Goal: Transaction & Acquisition: Purchase product/service

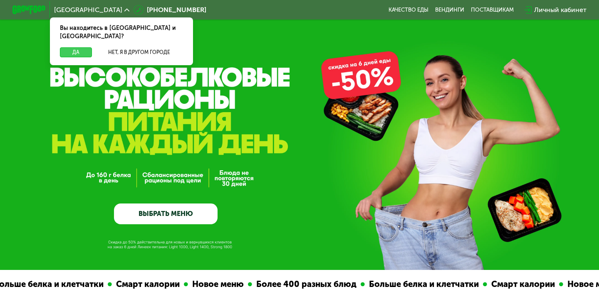
click at [82, 47] on button "Да" at bounding box center [76, 52] width 32 height 10
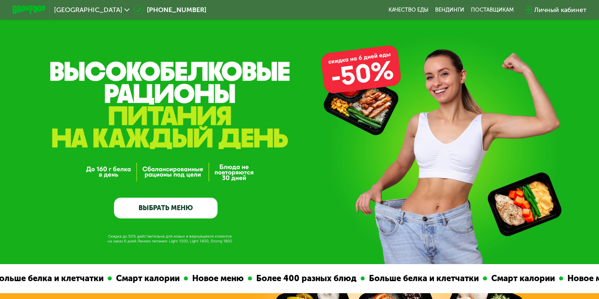
scroll to position [7, 0]
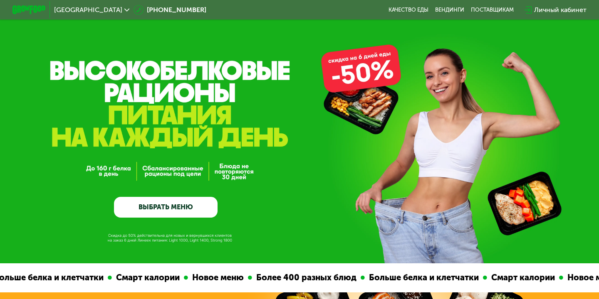
click at [548, 13] on div "Личный кабинет" at bounding box center [560, 10] width 52 height 10
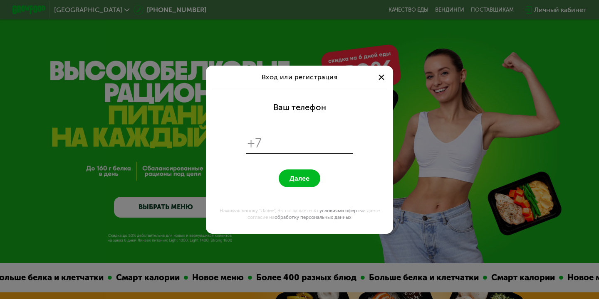
scroll to position [0, 0]
type input "**********"
click at [298, 173] on button "Далее" at bounding box center [300, 179] width 42 height 18
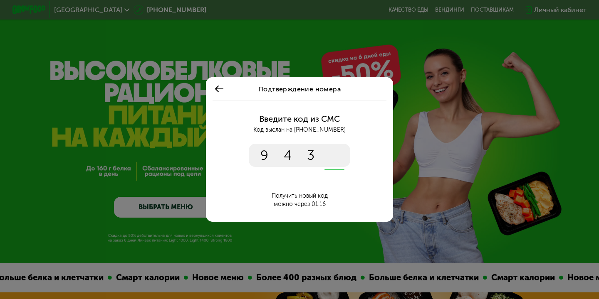
type input "****"
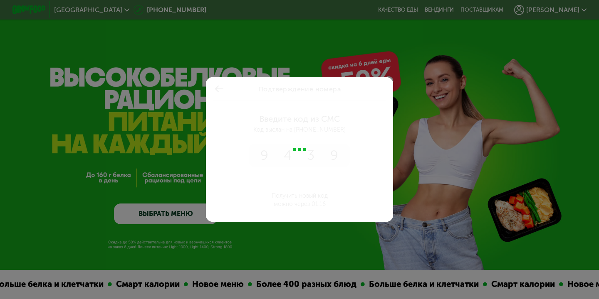
scroll to position [7, 0]
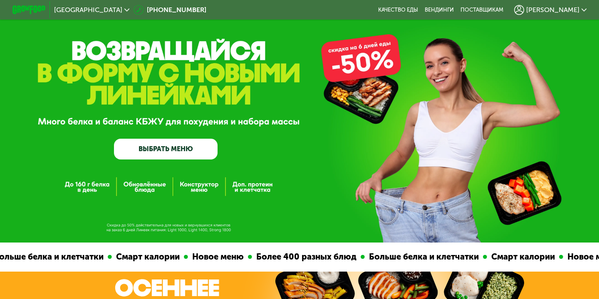
click at [568, 10] on span "[PERSON_NAME]" at bounding box center [552, 10] width 53 height 7
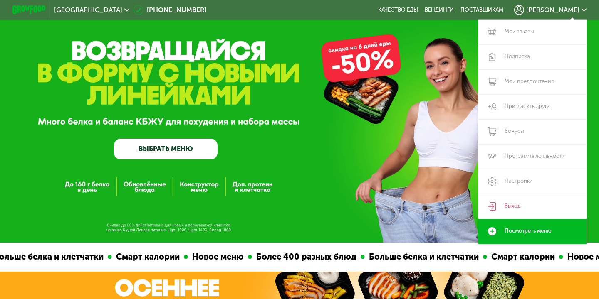
click at [169, 152] on link "ВЫБРАТЬ МЕНЮ" at bounding box center [166, 149] width 104 height 21
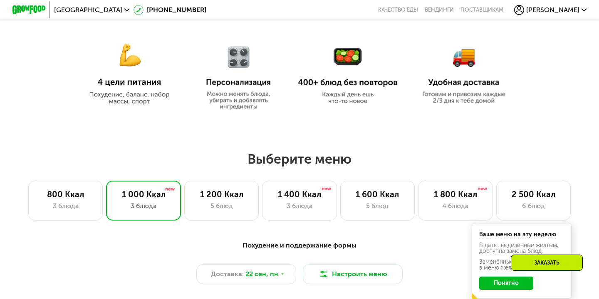
scroll to position [508, 0]
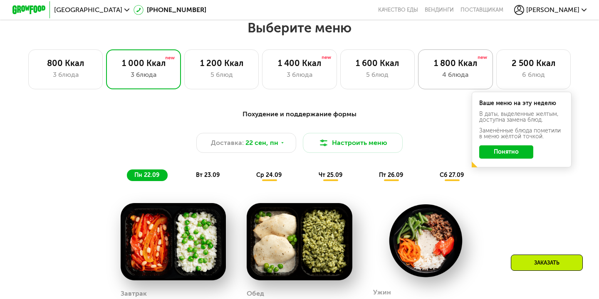
click at [449, 75] on div "4 блюда" at bounding box center [455, 75] width 57 height 10
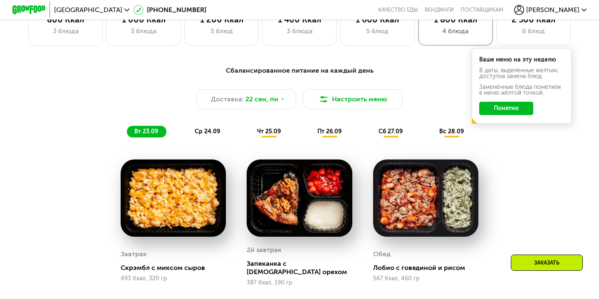
scroll to position [555, 0]
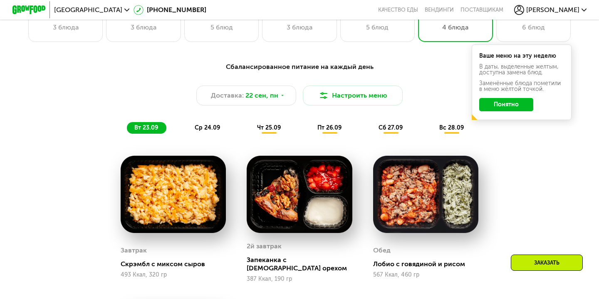
click at [483, 107] on button "Понятно" at bounding box center [506, 104] width 54 height 13
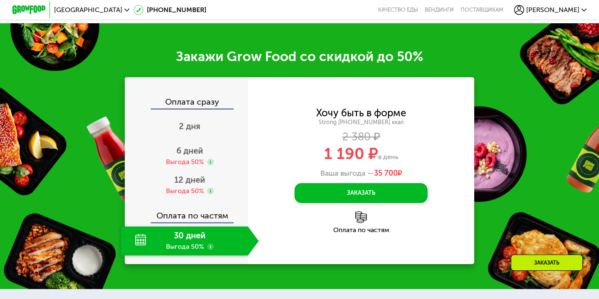
scroll to position [1019, 0]
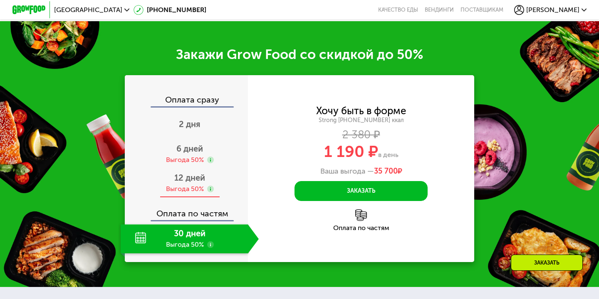
click at [197, 185] on div "Выгода 50%" at bounding box center [185, 189] width 38 height 9
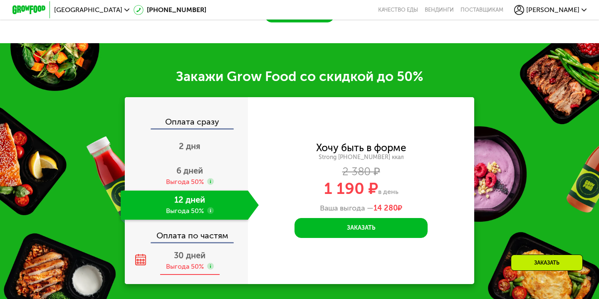
click at [178, 261] on div "30 дней Выгода 50%" at bounding box center [190, 261] width 138 height 29
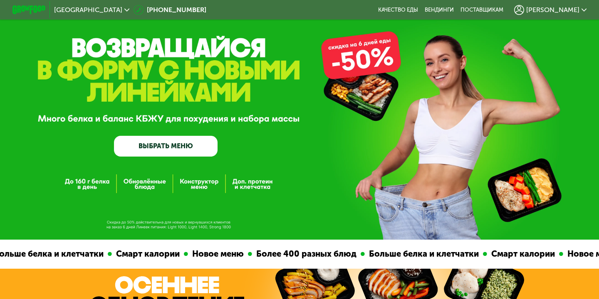
scroll to position [10, 0]
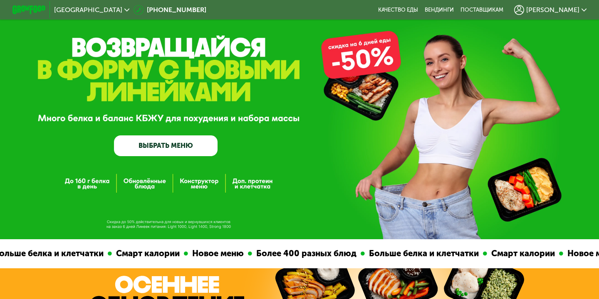
click at [190, 154] on link "ВЫБРАТЬ МЕНЮ" at bounding box center [166, 146] width 104 height 21
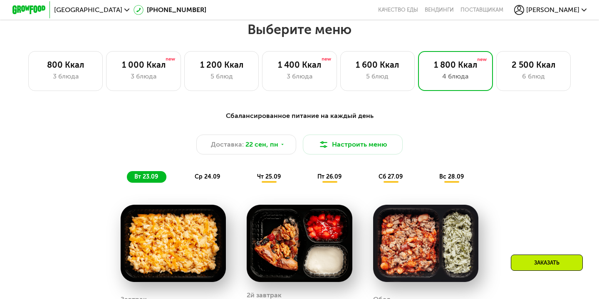
scroll to position [508, 0]
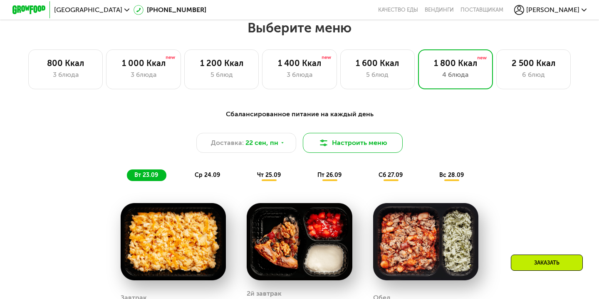
click at [334, 140] on button "Настроить меню" at bounding box center [353, 143] width 100 height 20
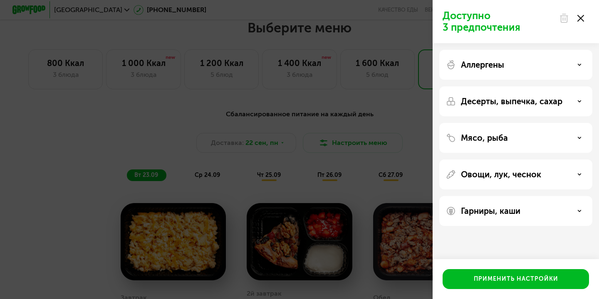
click at [580, 72] on div "Аллергены" at bounding box center [515, 65] width 153 height 30
click at [579, 66] on icon at bounding box center [579, 65] width 4 height 4
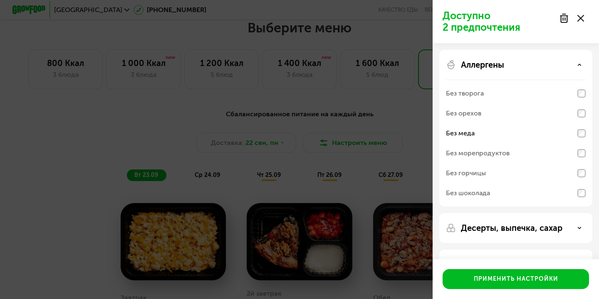
click at [584, 63] on div "Аллергены" at bounding box center [516, 65] width 140 height 10
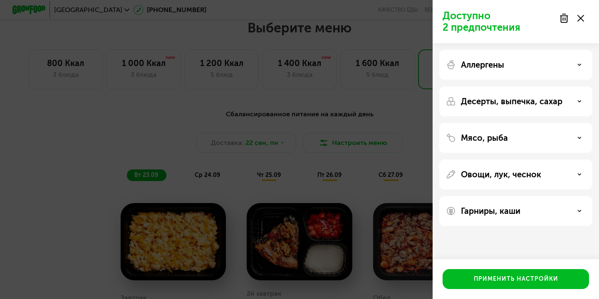
click at [577, 96] on div "Десерты, выпечка, сахар" at bounding box center [516, 101] width 140 height 10
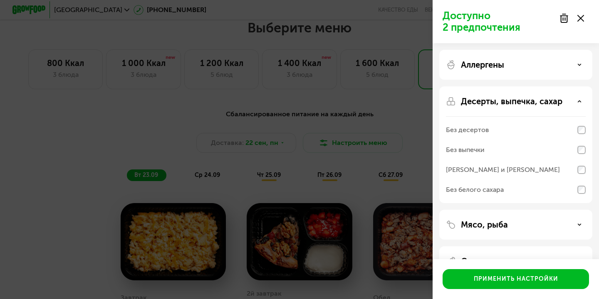
click at [581, 102] on div "Десерты, выпечка, сахар" at bounding box center [516, 101] width 140 height 10
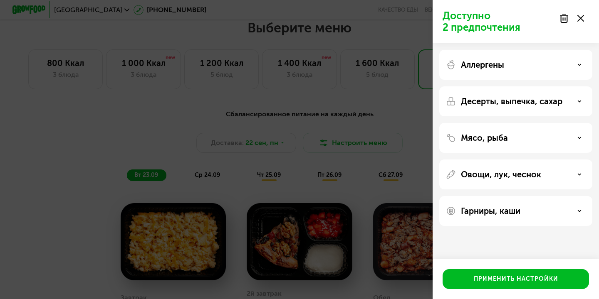
click at [577, 136] on icon at bounding box center [579, 138] width 4 height 4
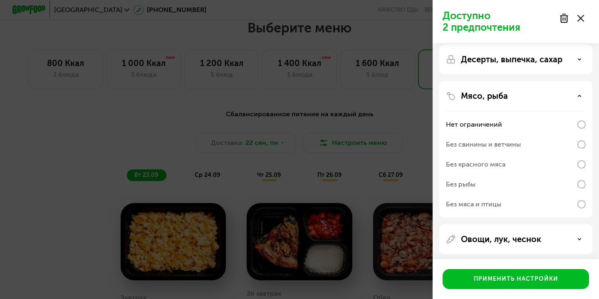
scroll to position [42, 0]
click at [580, 96] on use at bounding box center [579, 96] width 3 height 1
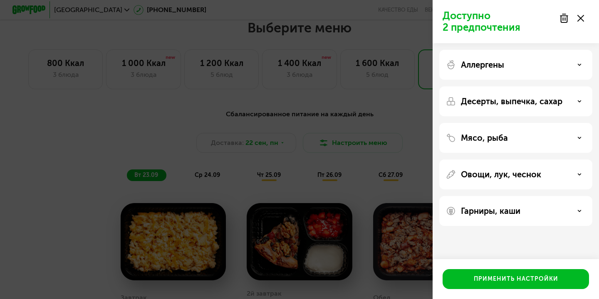
scroll to position [0, 0]
click at [564, 168] on div "Овощи, лук, чеснок" at bounding box center [515, 175] width 153 height 30
click at [572, 174] on div "Овощи, лук, чеснок" at bounding box center [516, 175] width 140 height 10
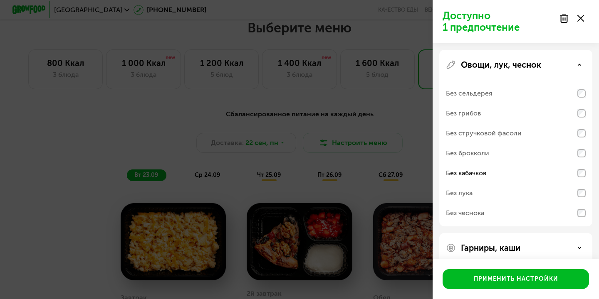
scroll to position [122, 0]
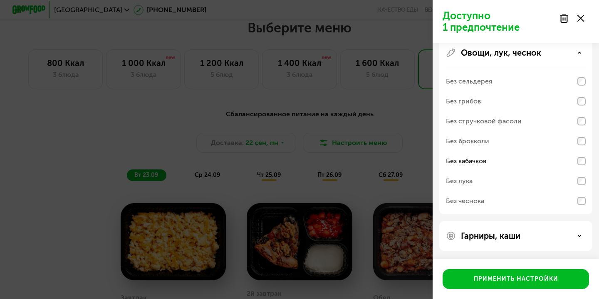
click at [568, 240] on div "Гарниры, каши" at bounding box center [516, 236] width 140 height 10
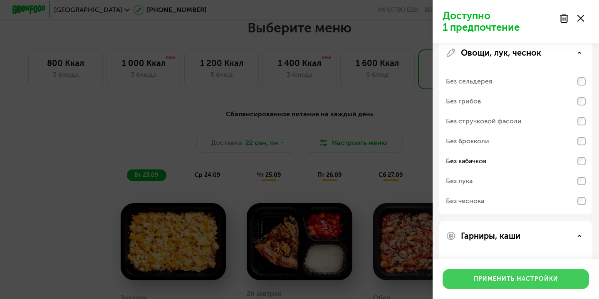
click at [541, 280] on div "Применить настройки" at bounding box center [516, 279] width 84 height 8
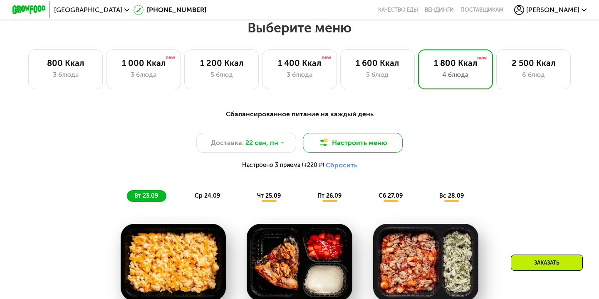
click at [360, 144] on button "Настроить меню" at bounding box center [353, 143] width 100 height 20
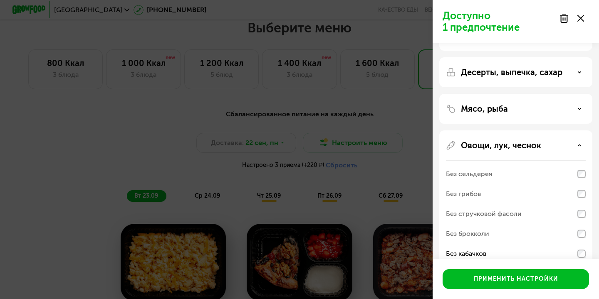
scroll to position [249, 0]
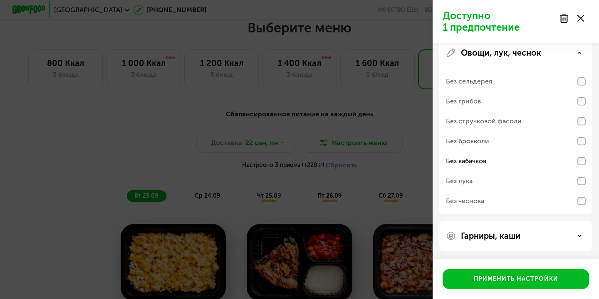
click at [580, 238] on icon at bounding box center [579, 236] width 4 height 4
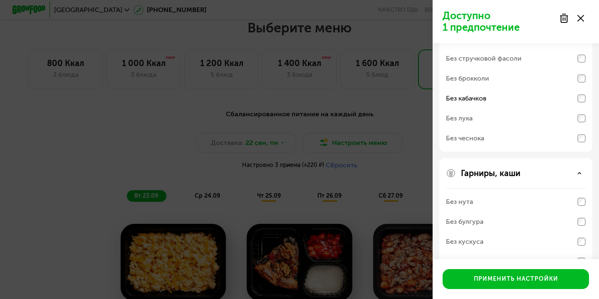
scroll to position [355, 0]
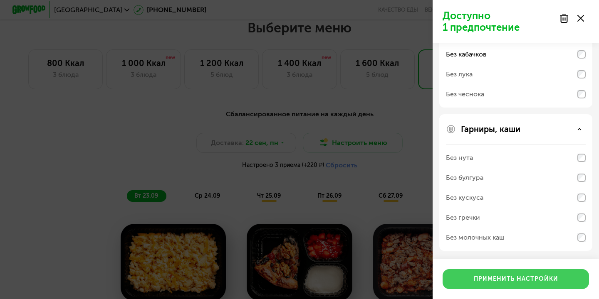
click at [530, 281] on div "Применить настройки" at bounding box center [516, 279] width 84 height 8
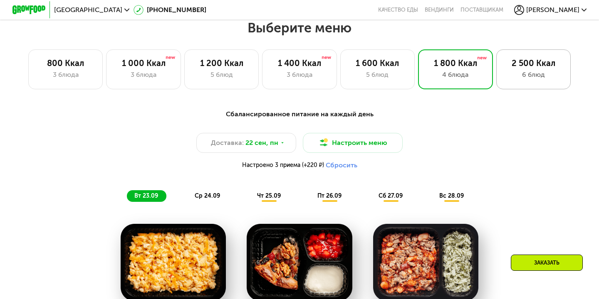
click at [524, 77] on div "6 блюд" at bounding box center [533, 75] width 57 height 10
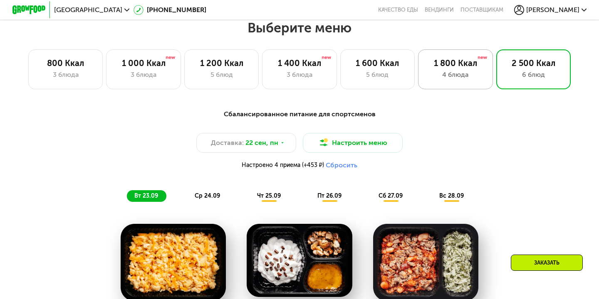
click at [462, 72] on div "4 блюда" at bounding box center [455, 75] width 57 height 10
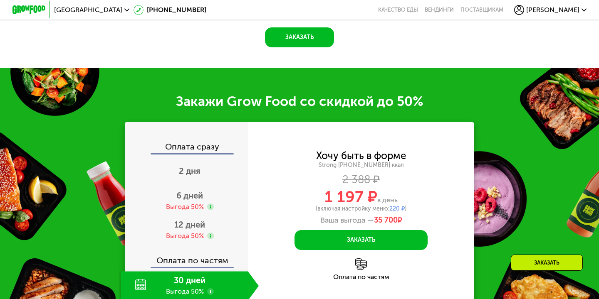
scroll to position [997, 0]
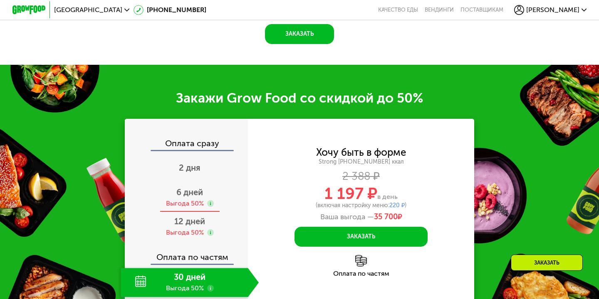
click at [195, 199] on div "Выгода 50%" at bounding box center [185, 203] width 38 height 9
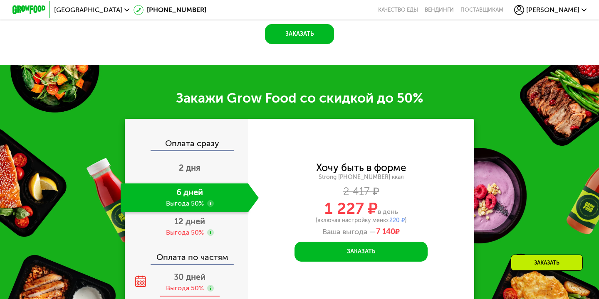
click at [169, 268] on div "30 дней Выгода 50%" at bounding box center [190, 282] width 138 height 29
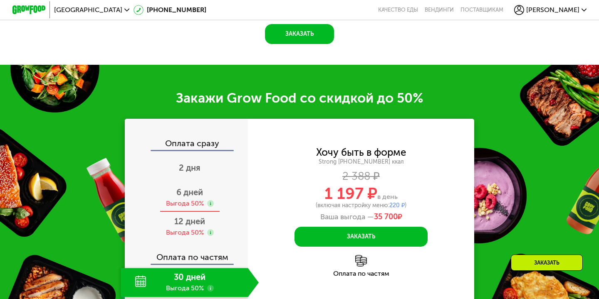
click at [211, 199] on div "Выгода 50%" at bounding box center [190, 203] width 48 height 9
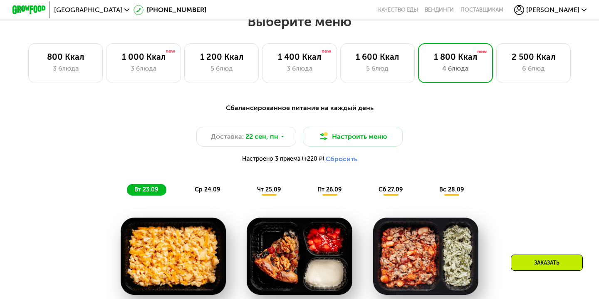
scroll to position [509, 0]
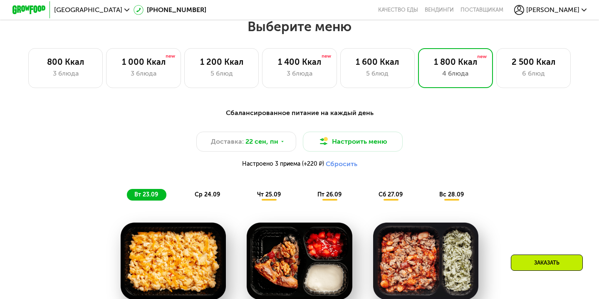
click at [150, 198] on span "вт 23.09" at bounding box center [146, 194] width 24 height 7
click at [251, 144] on span "22 сен, пн" at bounding box center [261, 142] width 33 height 10
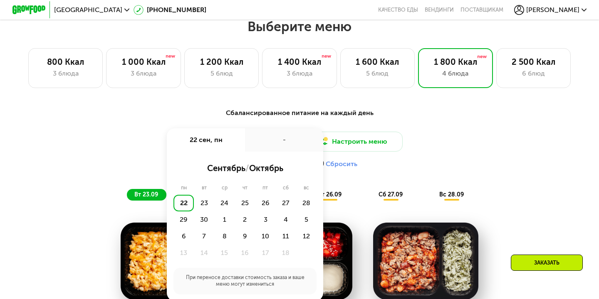
click at [182, 204] on div "22" at bounding box center [183, 203] width 20 height 17
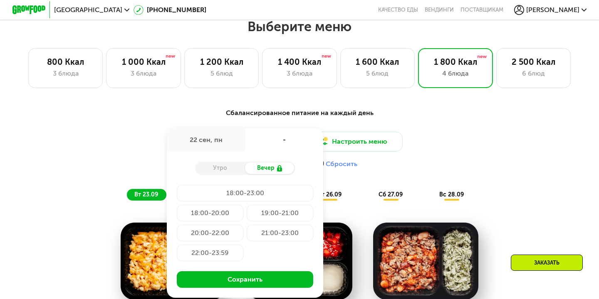
click at [232, 168] on div "Утро" at bounding box center [220, 169] width 50 height 12
click at [158, 146] on div "Доставка: [DATE] сен, пн - Утро Вечер 18:00-23:00 18:00-20:00 19:00-21:00 20:00…" at bounding box center [299, 152] width 492 height 41
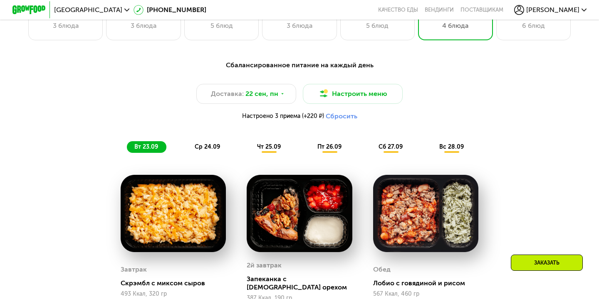
scroll to position [553, 0]
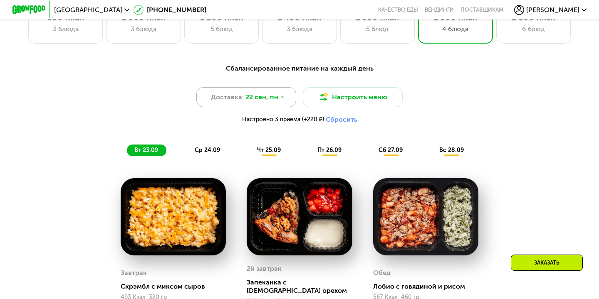
click at [274, 96] on span "22 сен, пн" at bounding box center [261, 97] width 33 height 10
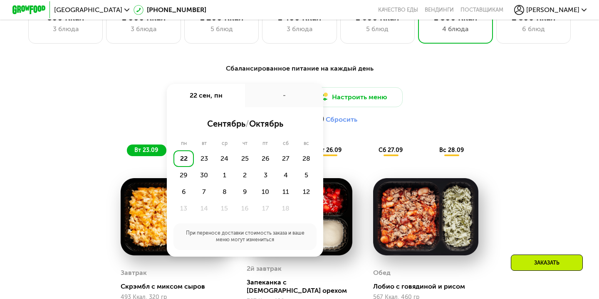
click at [153, 98] on div "Доставка: [DATE] сен, пн - сентябрь / октябрь пн вт ср чт пт сб вс 22 23 24 25 …" at bounding box center [299, 107] width 492 height 41
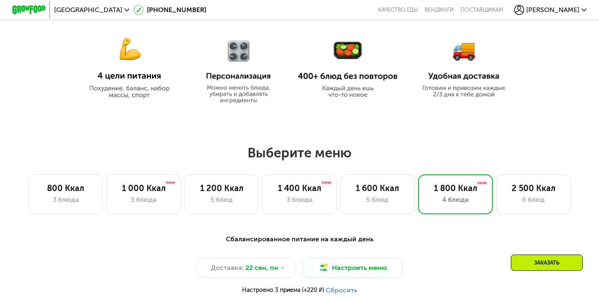
scroll to position [385, 0]
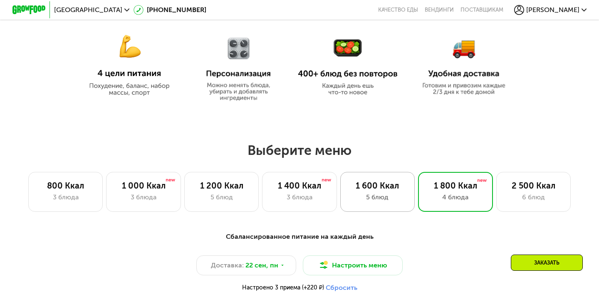
click at [387, 196] on div "5 блюд" at bounding box center [377, 197] width 57 height 10
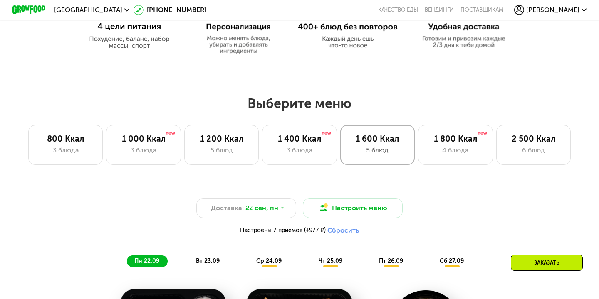
scroll to position [434, 0]
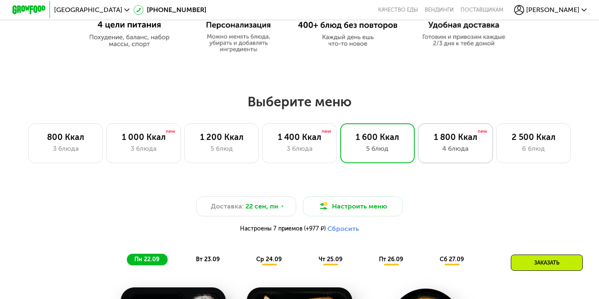
click at [450, 151] on div "4 блюда" at bounding box center [455, 149] width 57 height 10
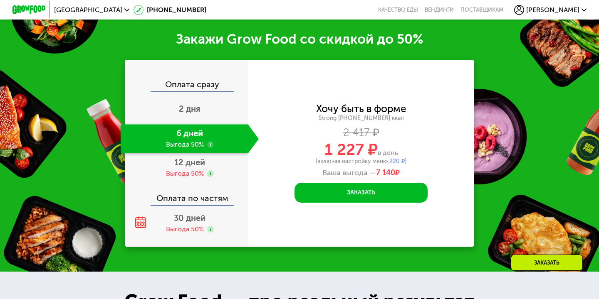
scroll to position [1058, 0]
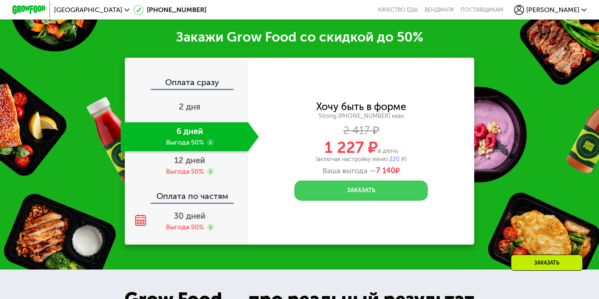
click at [355, 181] on button "Заказать" at bounding box center [360, 191] width 133 height 20
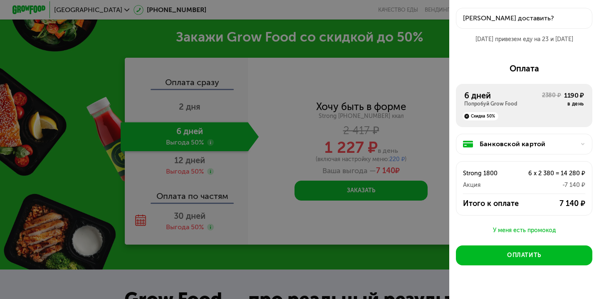
scroll to position [37, 0]
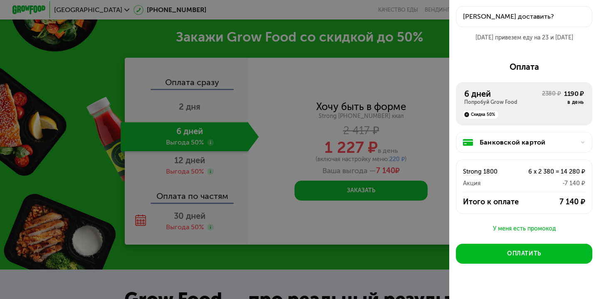
click at [407, 70] on div at bounding box center [299, 149] width 599 height 299
